Goal: Use online tool/utility

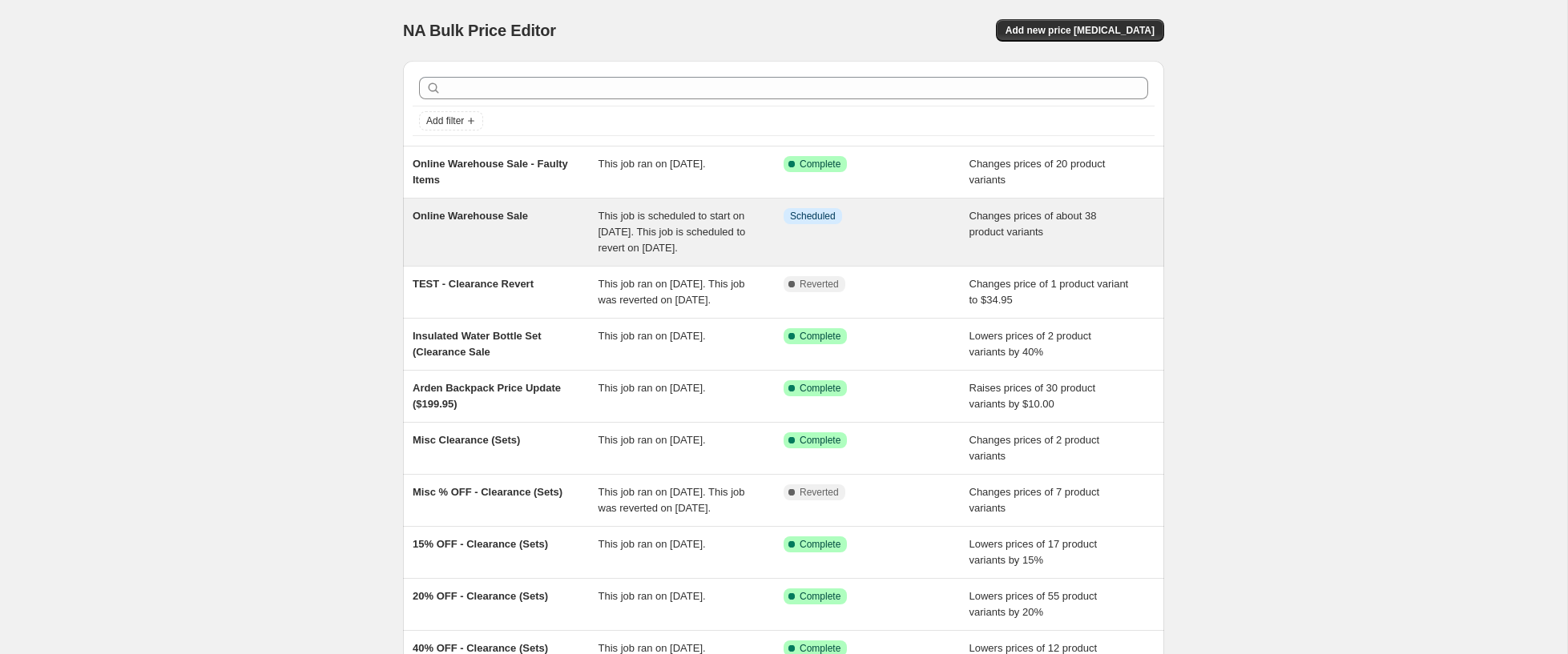
click at [484, 214] on span "Online Warehouse Sale" at bounding box center [470, 215] width 115 height 12
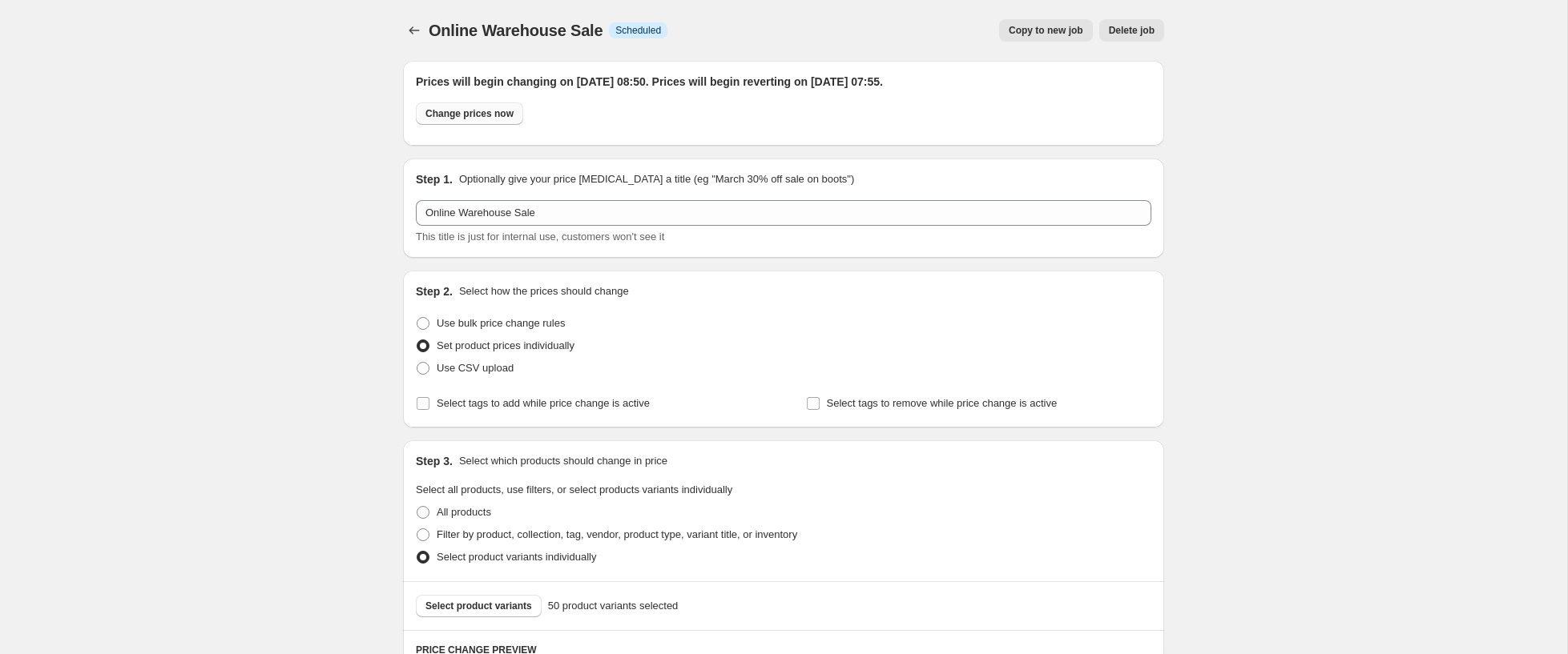
click at [466, 112] on span "Change prices now" at bounding box center [469, 114] width 88 height 13
radio input "true"
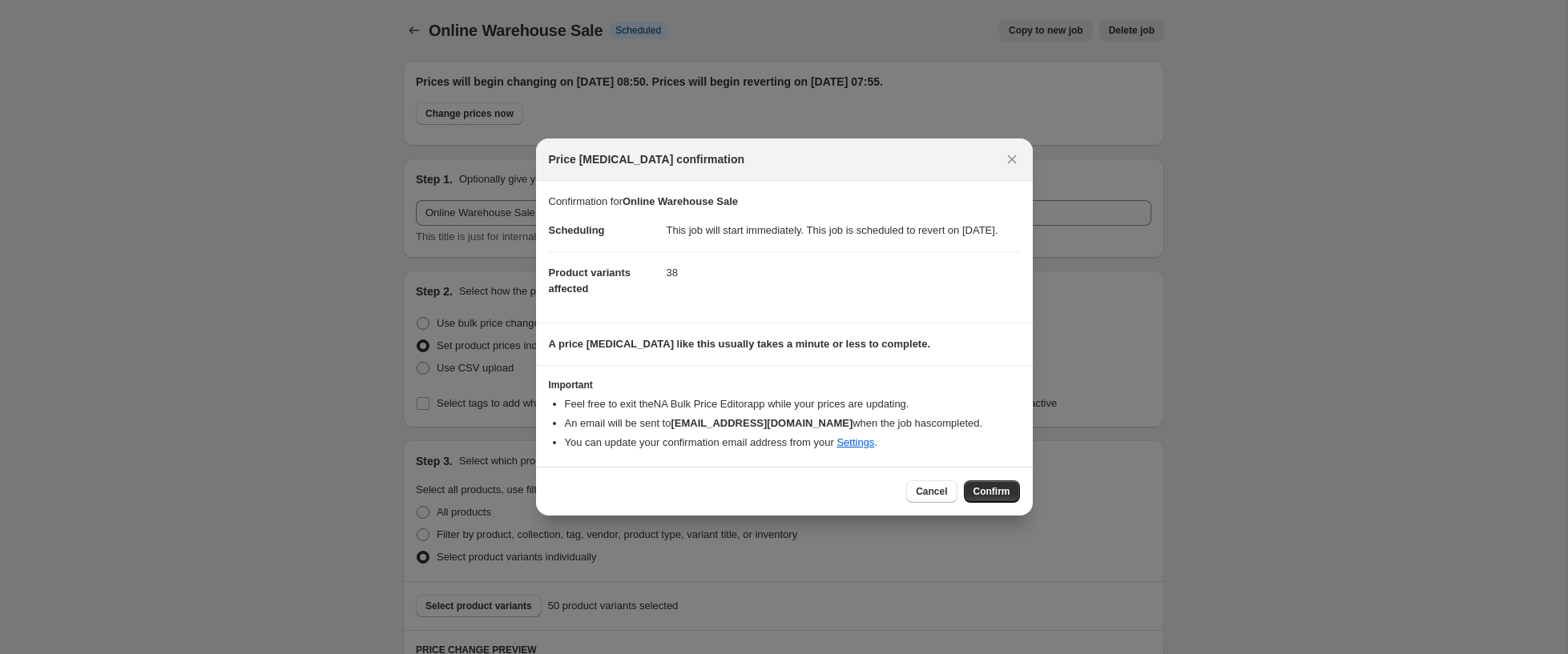
click at [988, 498] on span "Confirm" at bounding box center [992, 492] width 37 height 13
